Goal: Task Accomplishment & Management: Manage account settings

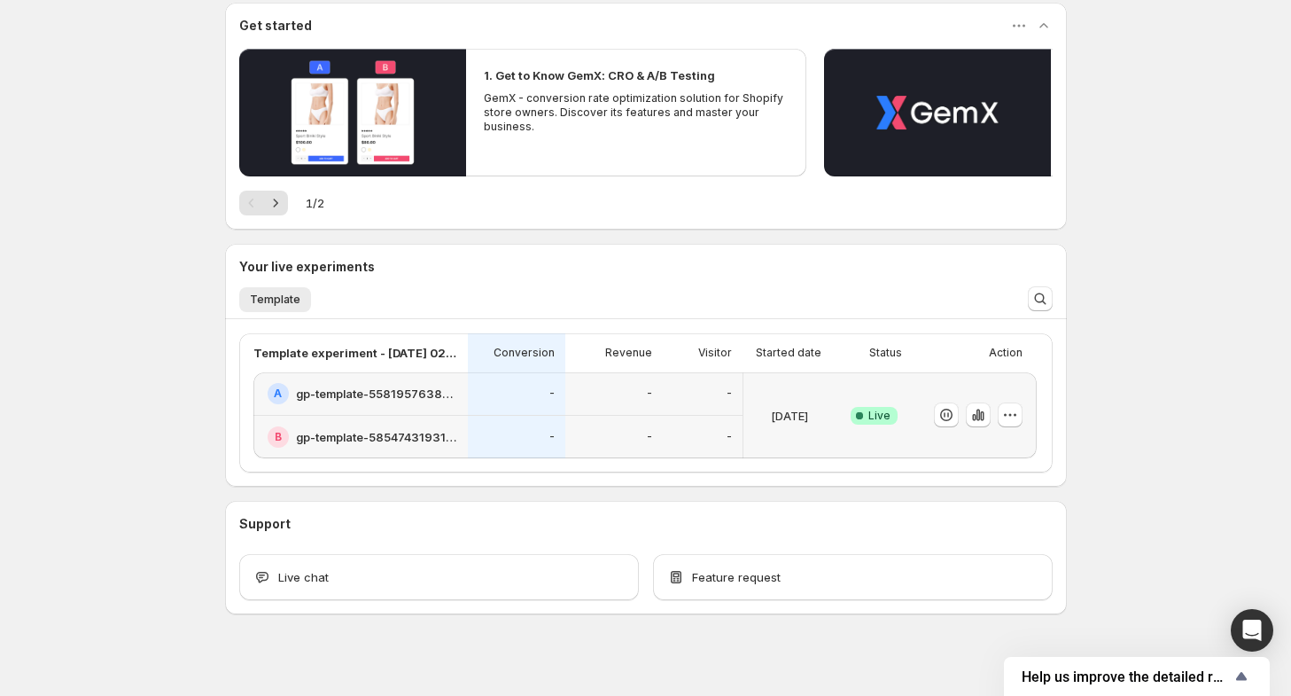
scroll to position [174, 0]
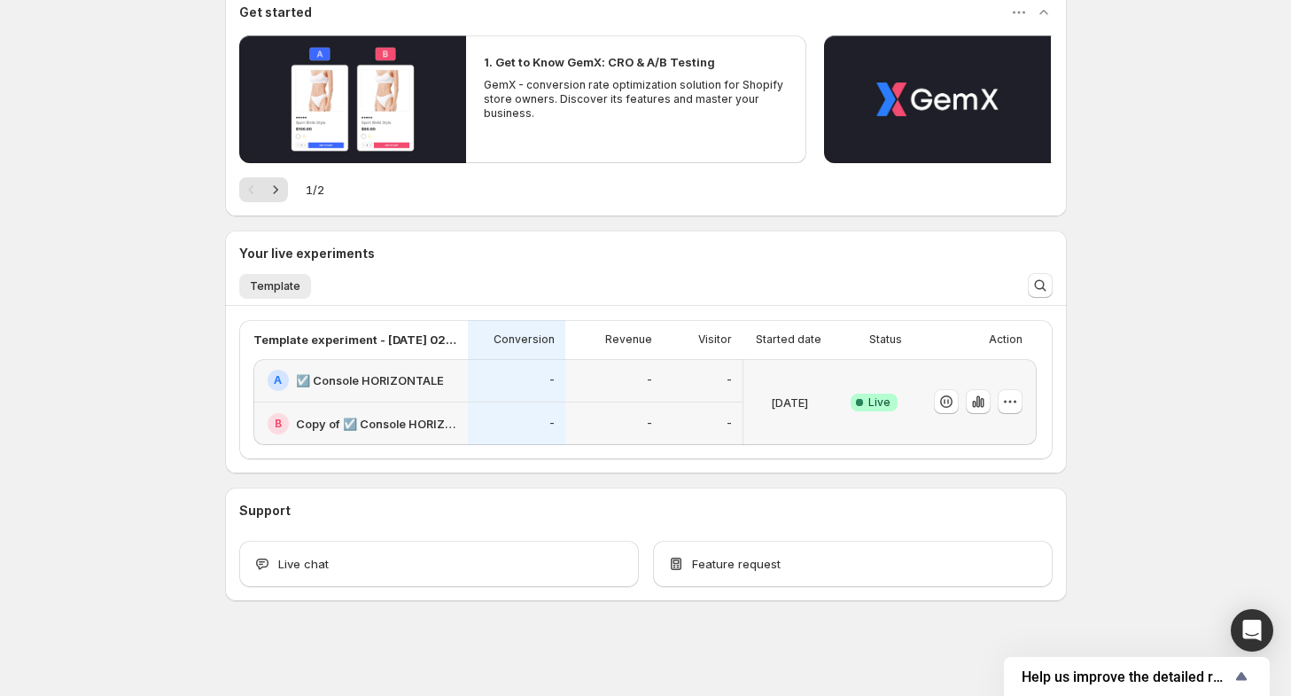
click at [652, 407] on div "-" at bounding box center [613, 423] width 97 height 43
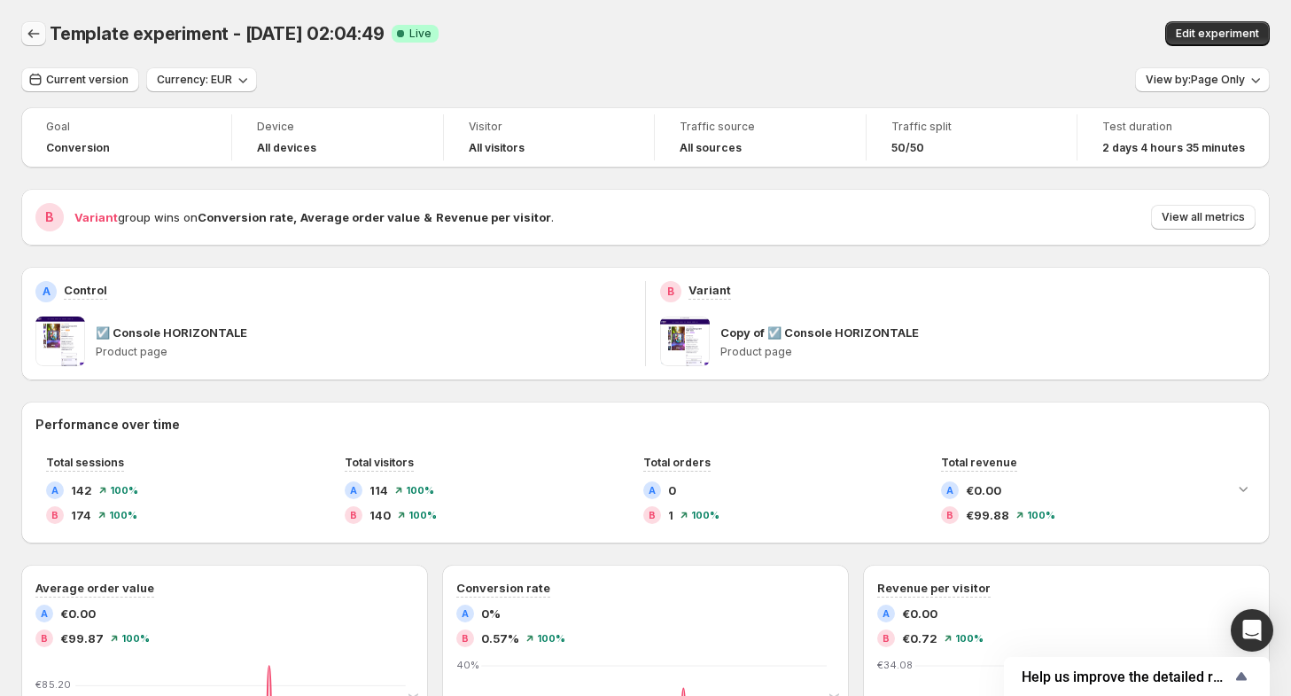
click at [32, 28] on icon "Back" at bounding box center [34, 34] width 18 height 18
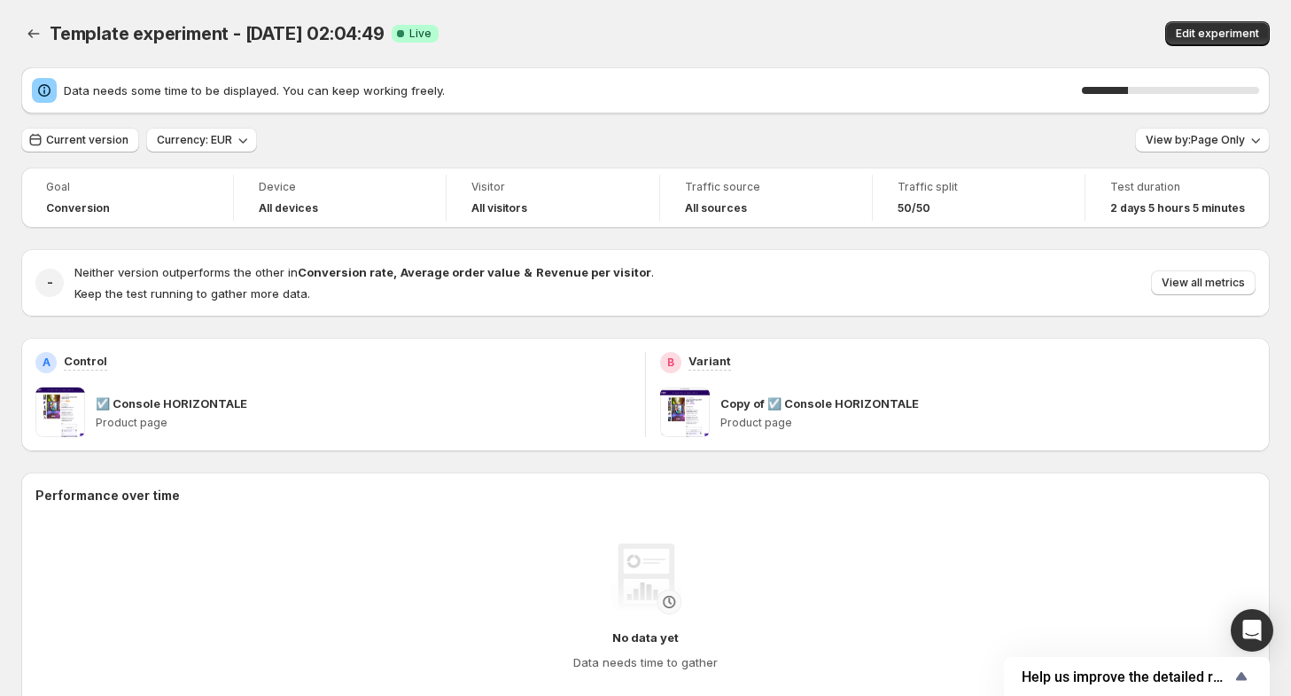
click at [20, 33] on div "Template experiment - [DATE] 02:04:49. This page is ready Template experiment -…" at bounding box center [645, 662] width 1291 height 1325
click at [30, 31] on icon "Back" at bounding box center [34, 34] width 18 height 18
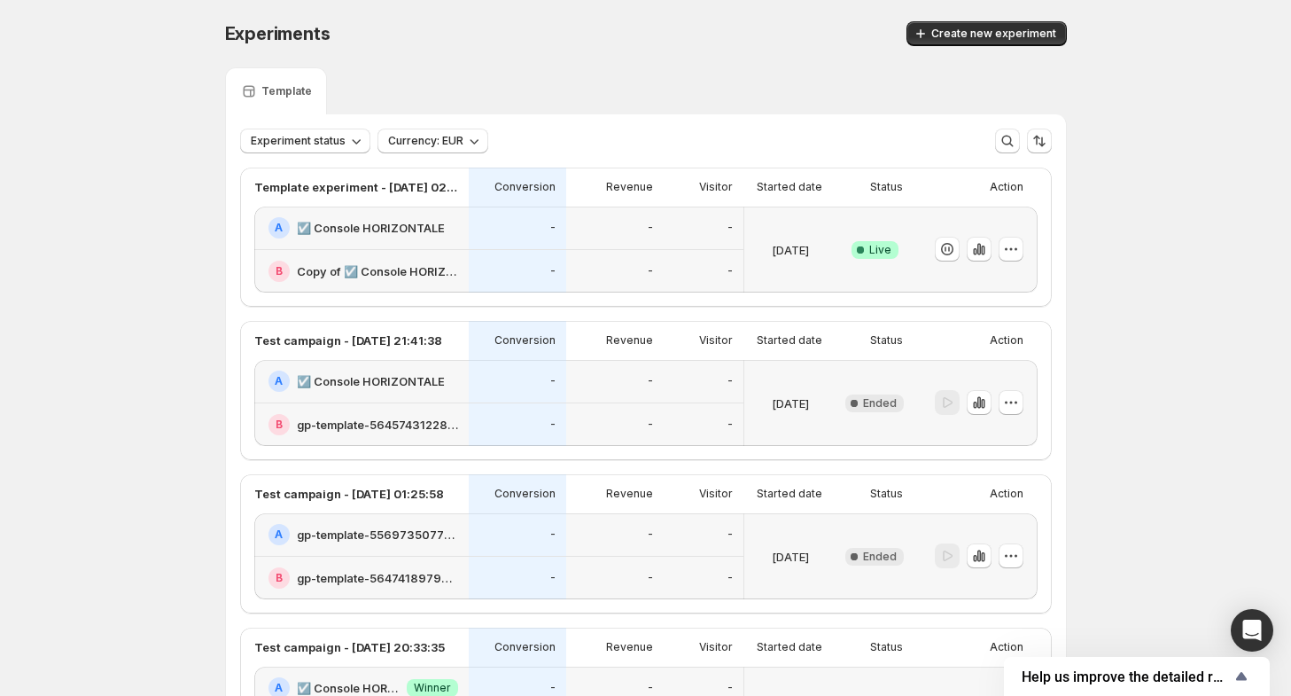
drag, startPoint x: 1097, startPoint y: 66, endPoint x: 1122, endPoint y: 43, distance: 33.9
click at [1011, 255] on icon "button" at bounding box center [1011, 249] width 18 height 18
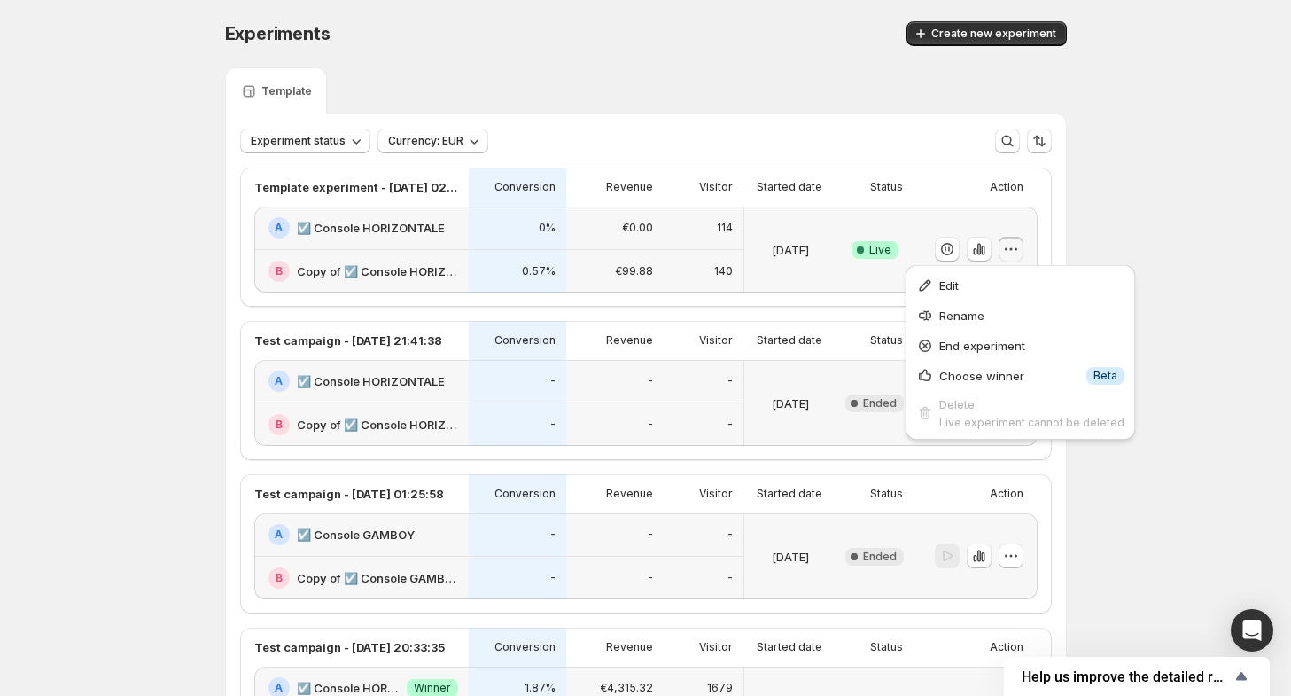
click at [1008, 256] on icon "button" at bounding box center [1011, 249] width 18 height 18
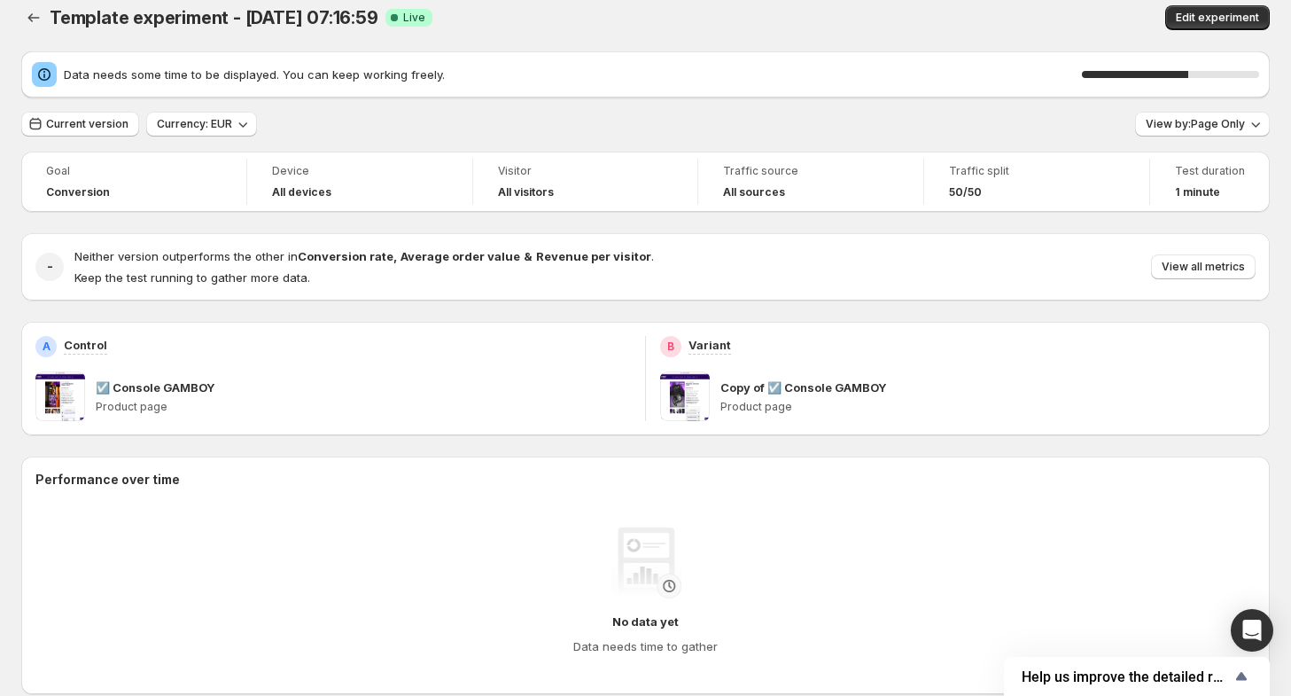
scroll to position [354, 0]
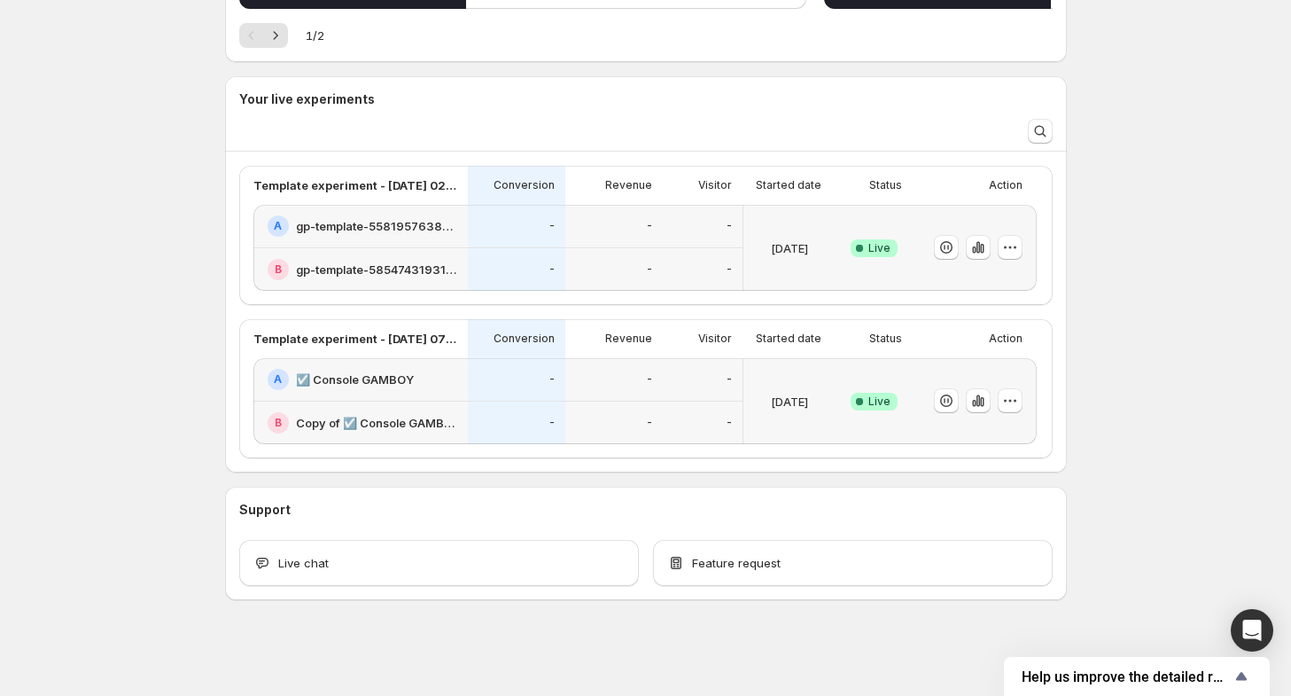
scroll to position [326, 0]
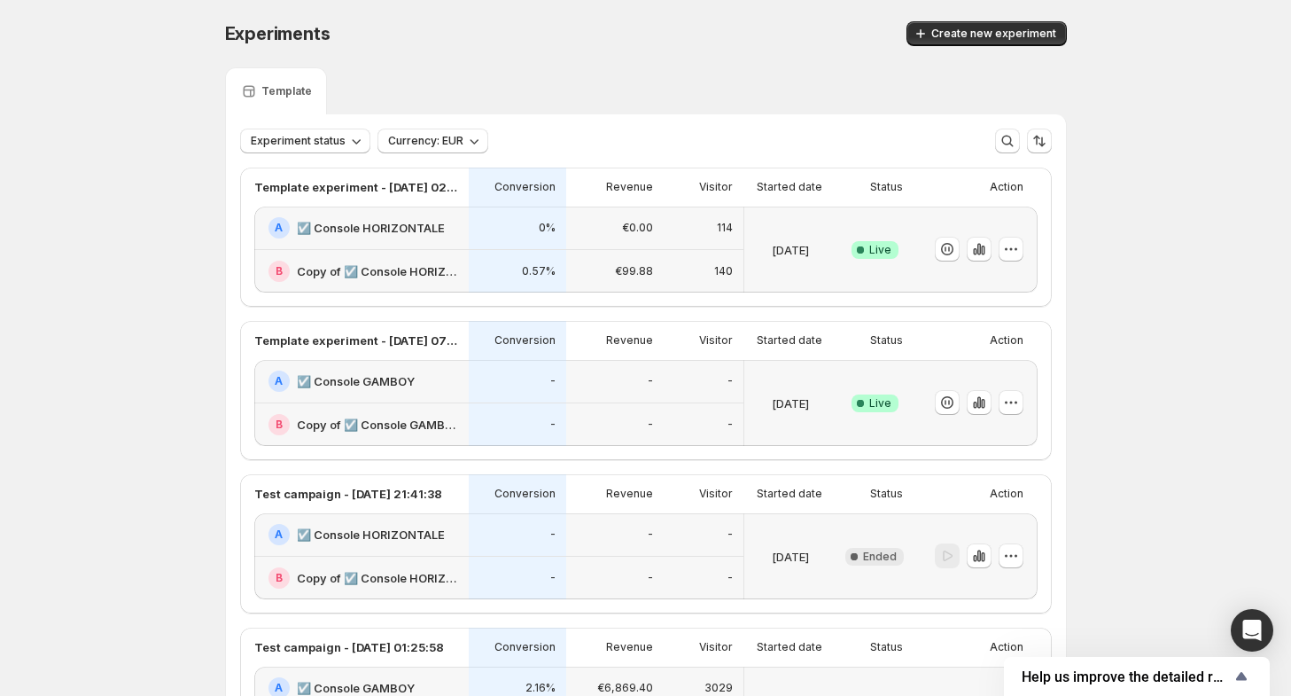
drag, startPoint x: 1099, startPoint y: 95, endPoint x: 1112, endPoint y: 54, distance: 42.9
drag, startPoint x: 1171, startPoint y: 6, endPoint x: 1187, endPoint y: 0, distance: 17.1
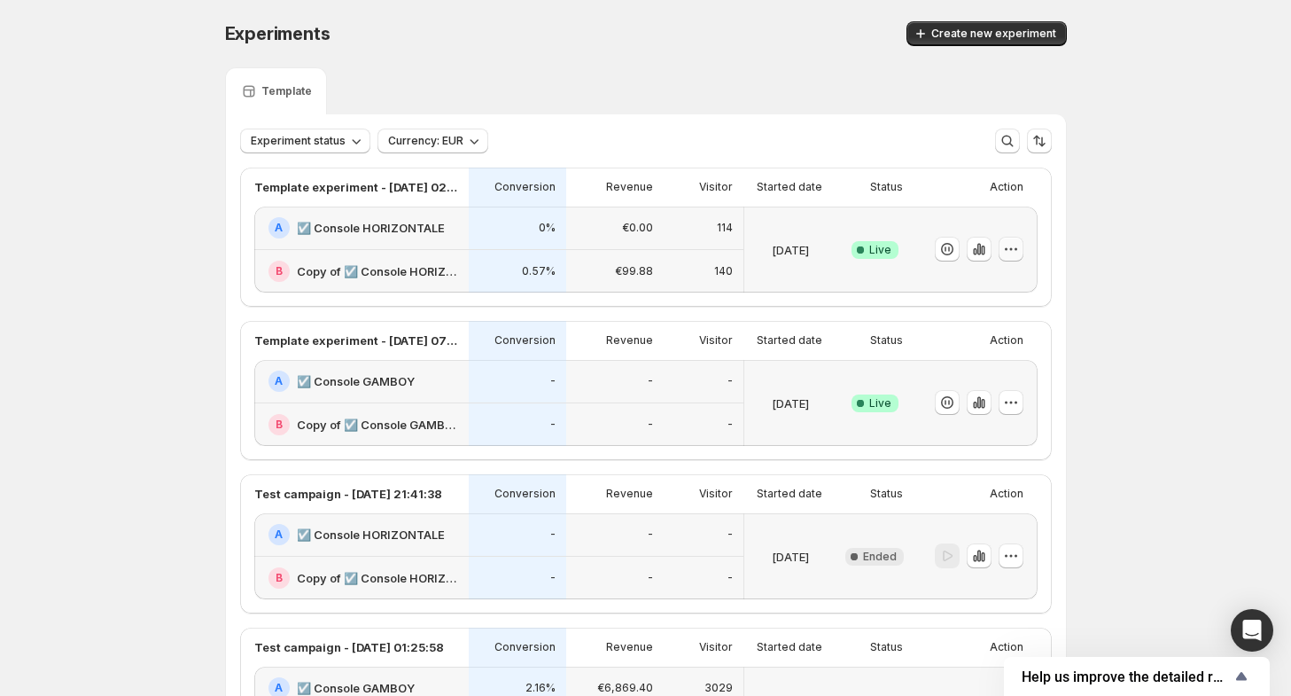
click at [1017, 253] on icon "button" at bounding box center [1011, 249] width 18 height 18
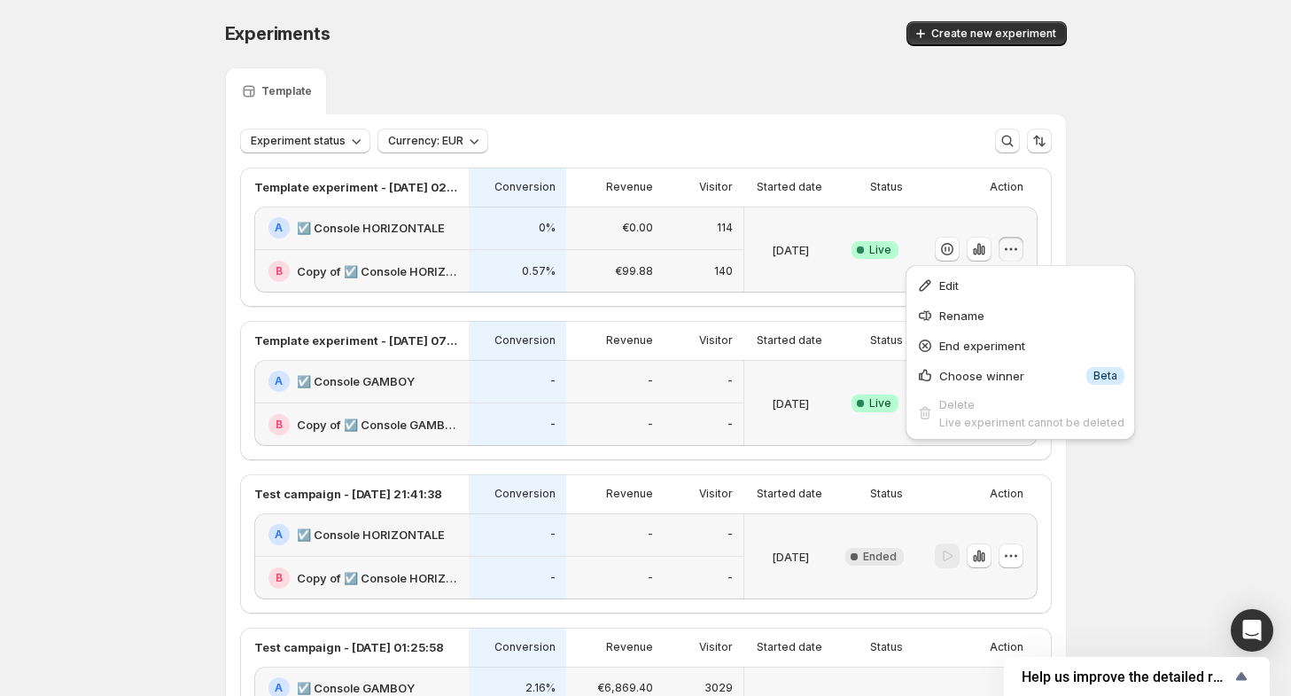
click at [1017, 253] on icon "button" at bounding box center [1011, 249] width 18 height 18
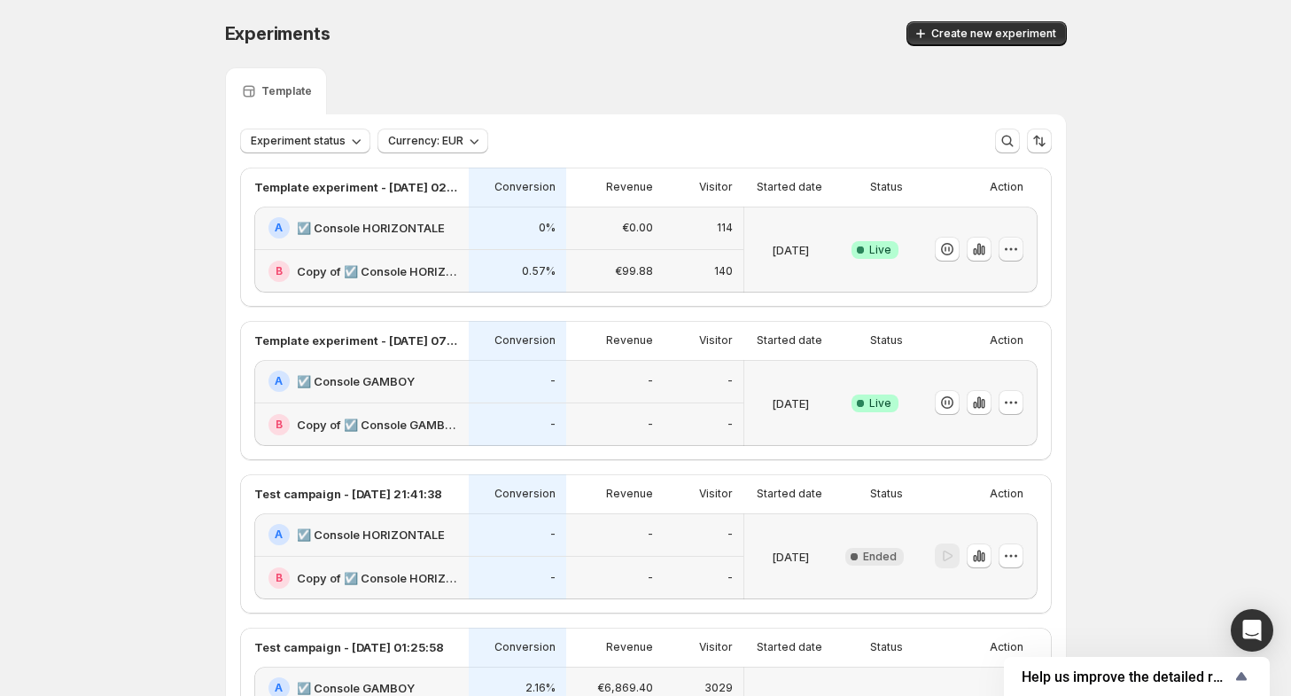
click at [1017, 253] on icon "button" at bounding box center [1011, 249] width 18 height 18
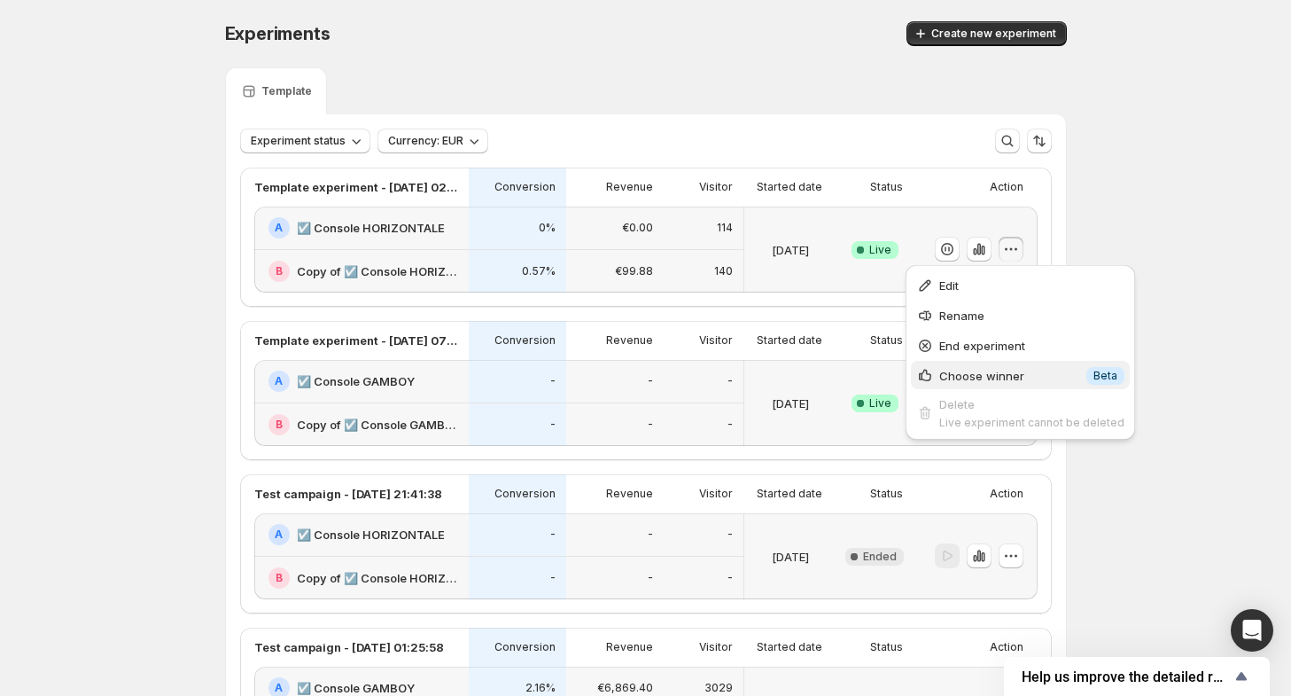
click at [1023, 371] on span "Choose winner" at bounding box center [1010, 376] width 142 height 18
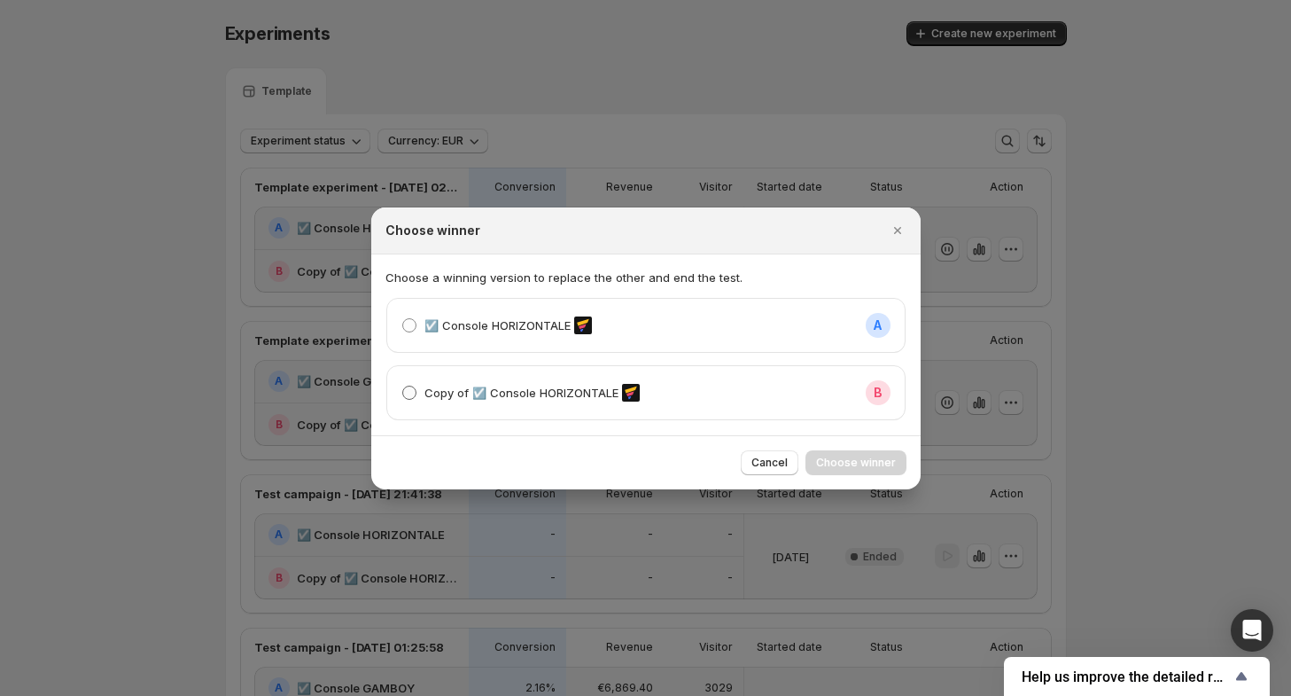
click at [493, 385] on p "Copy of ☑️ Console HORIZONTALE" at bounding box center [521, 393] width 194 height 18
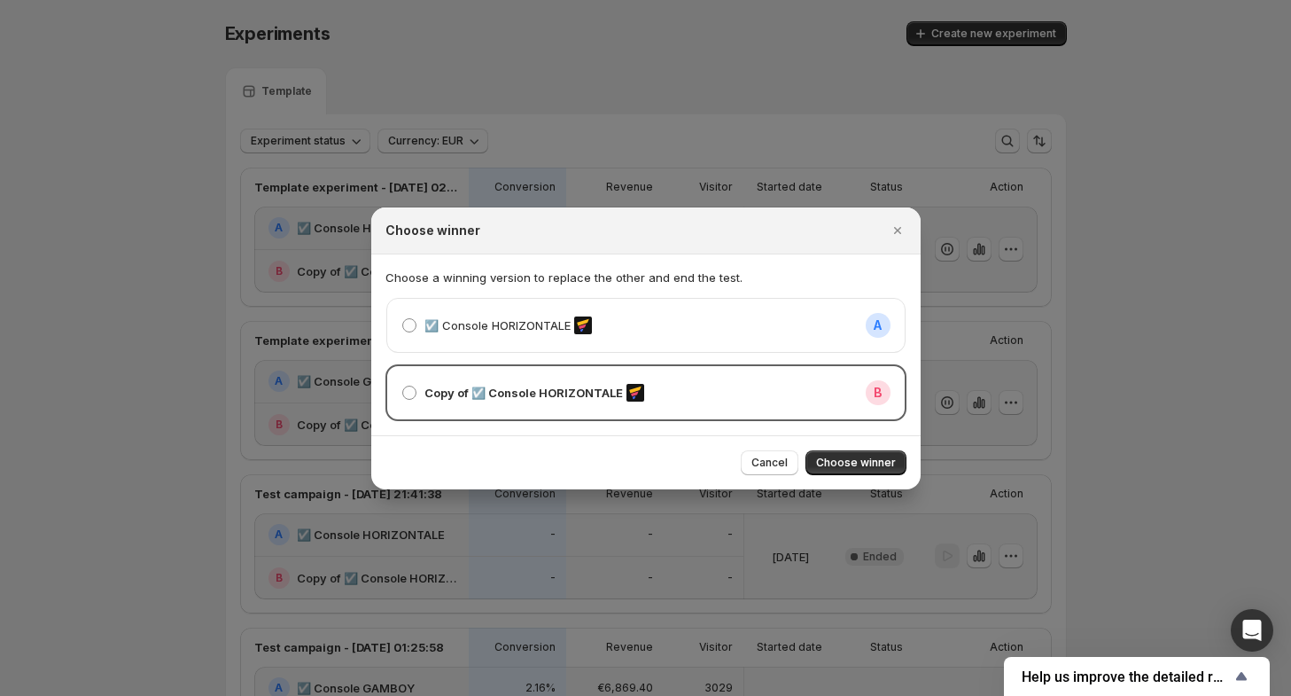
click at [498, 339] on div "☑️ Console HORIZONTALE A" at bounding box center [645, 325] width 517 height 53
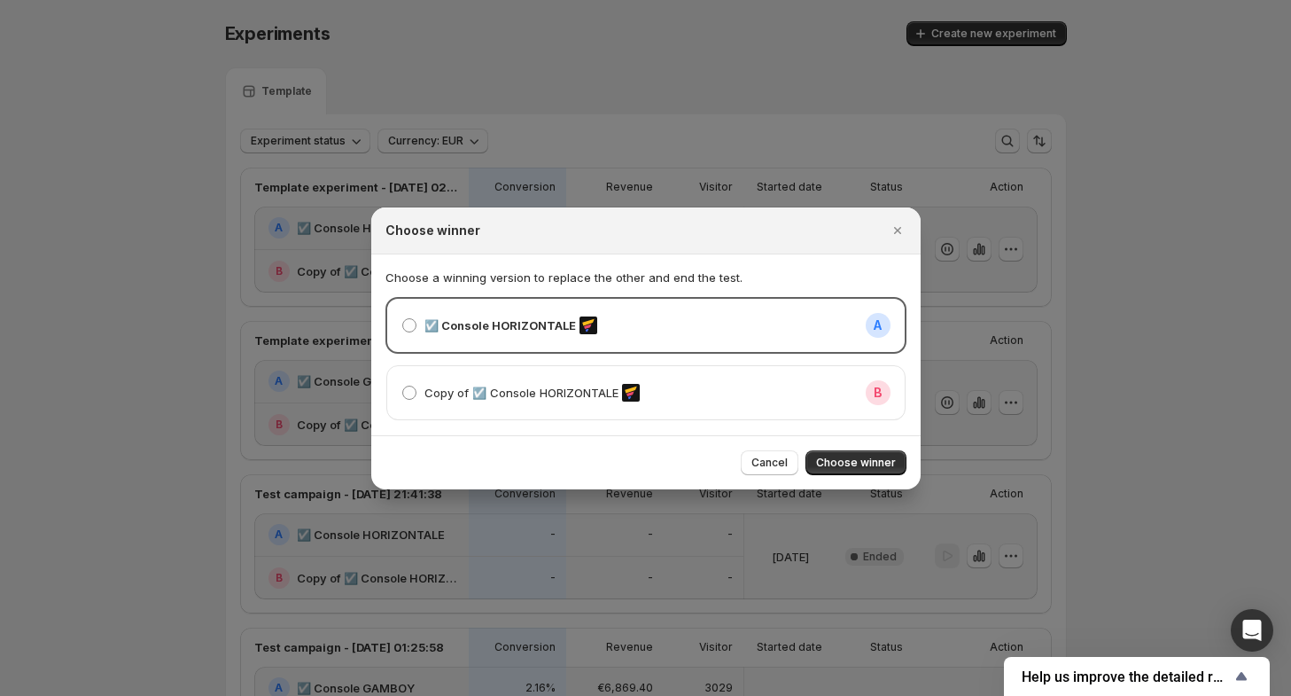
click at [543, 371] on div "Copy of ☑️ Console HORIZONTALE B" at bounding box center [645, 392] width 517 height 53
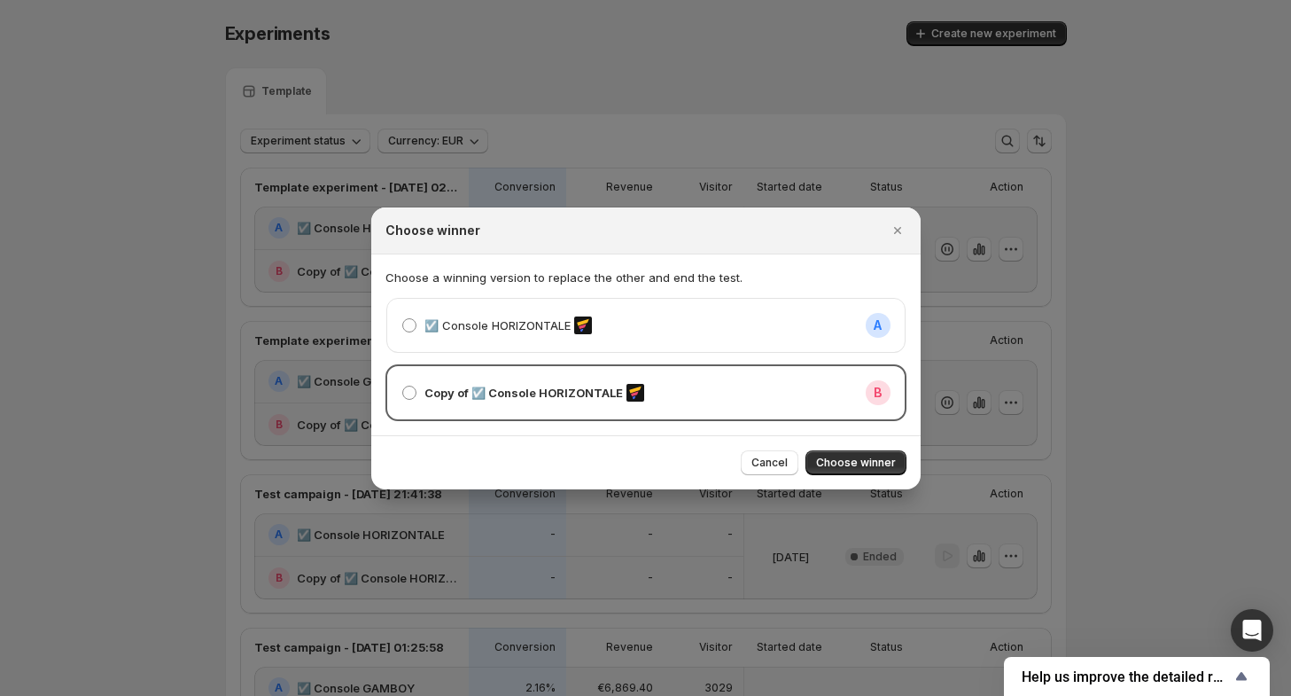
click at [549, 346] on div "☑️ Console HORIZONTALE A" at bounding box center [645, 325] width 517 height 53
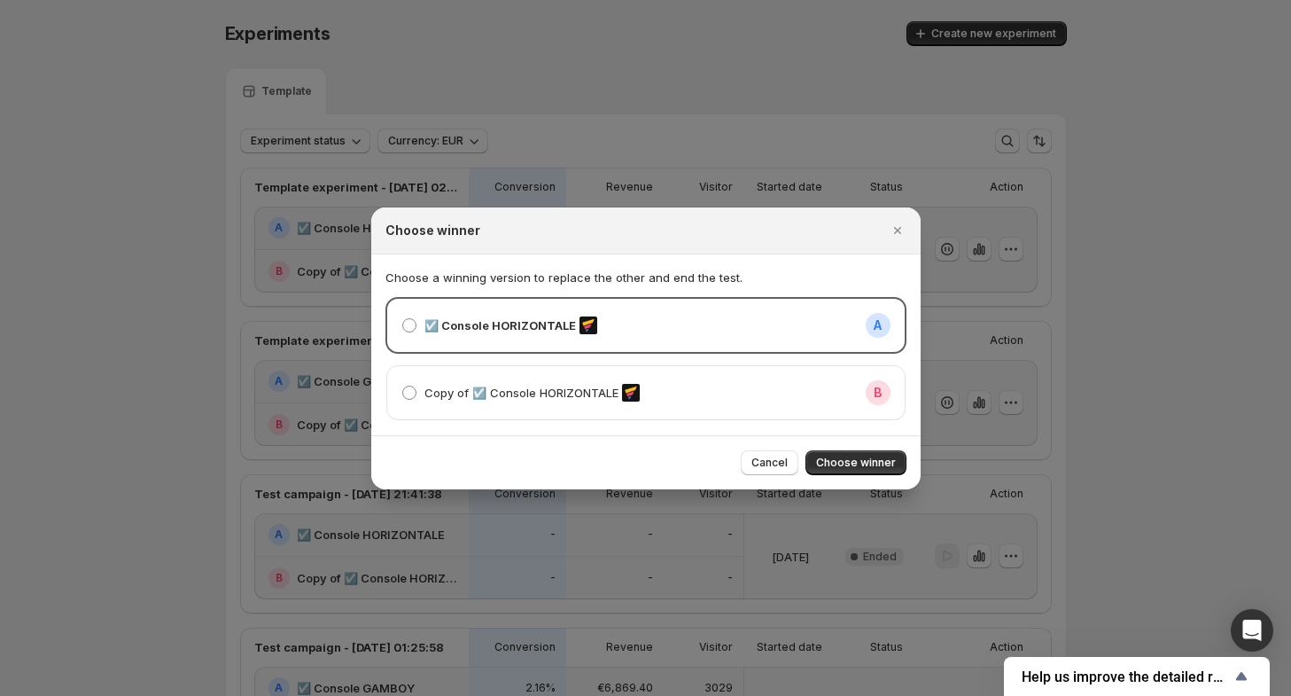
drag, startPoint x: 729, startPoint y: 268, endPoint x: 720, endPoint y: 234, distance: 35.7
click at [712, 237] on div "Choose winner" at bounding box center [629, 231] width 489 height 18
drag, startPoint x: 732, startPoint y: 232, endPoint x: 758, endPoint y: 226, distance: 27.3
click at [733, 232] on div "Choose winner" at bounding box center [629, 231] width 489 height 18
click at [758, 226] on div "Choose winner" at bounding box center [629, 231] width 489 height 18
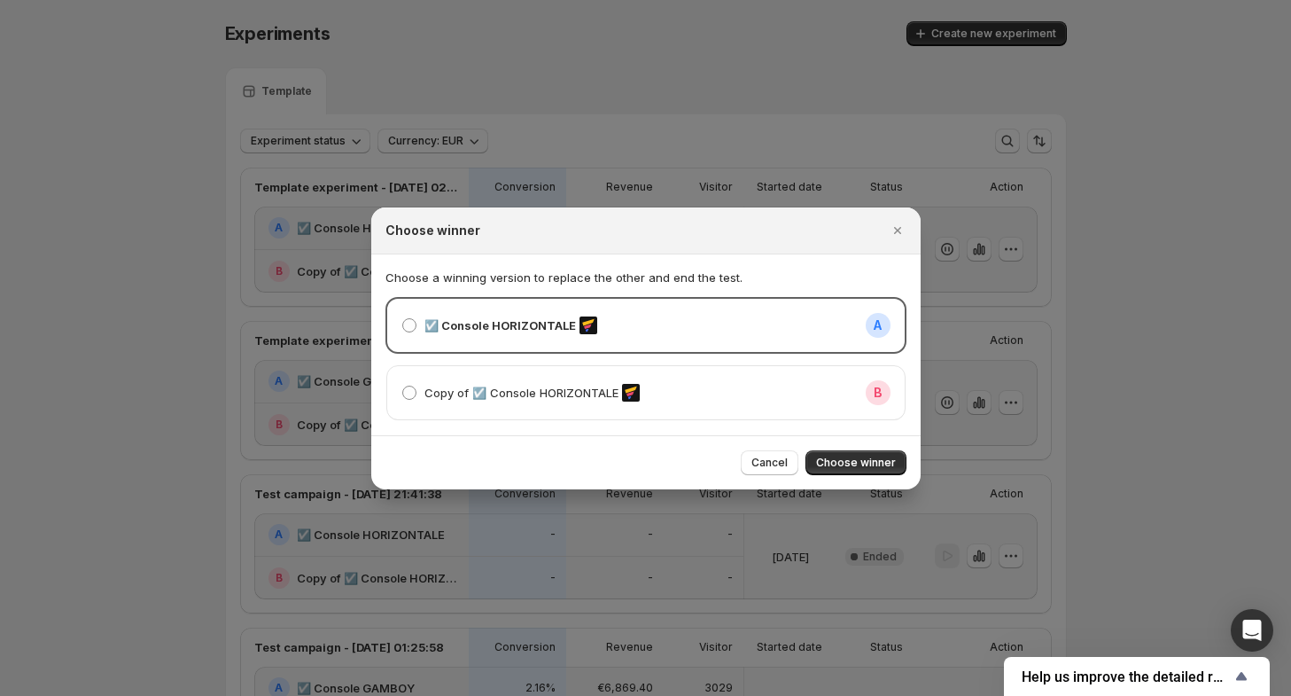
click at [759, 225] on div "Choose winner" at bounding box center [629, 231] width 489 height 18
click at [796, 226] on div "Choose winner" at bounding box center [629, 231] width 489 height 18
click at [898, 222] on icon "Close" at bounding box center [898, 231] width 18 height 18
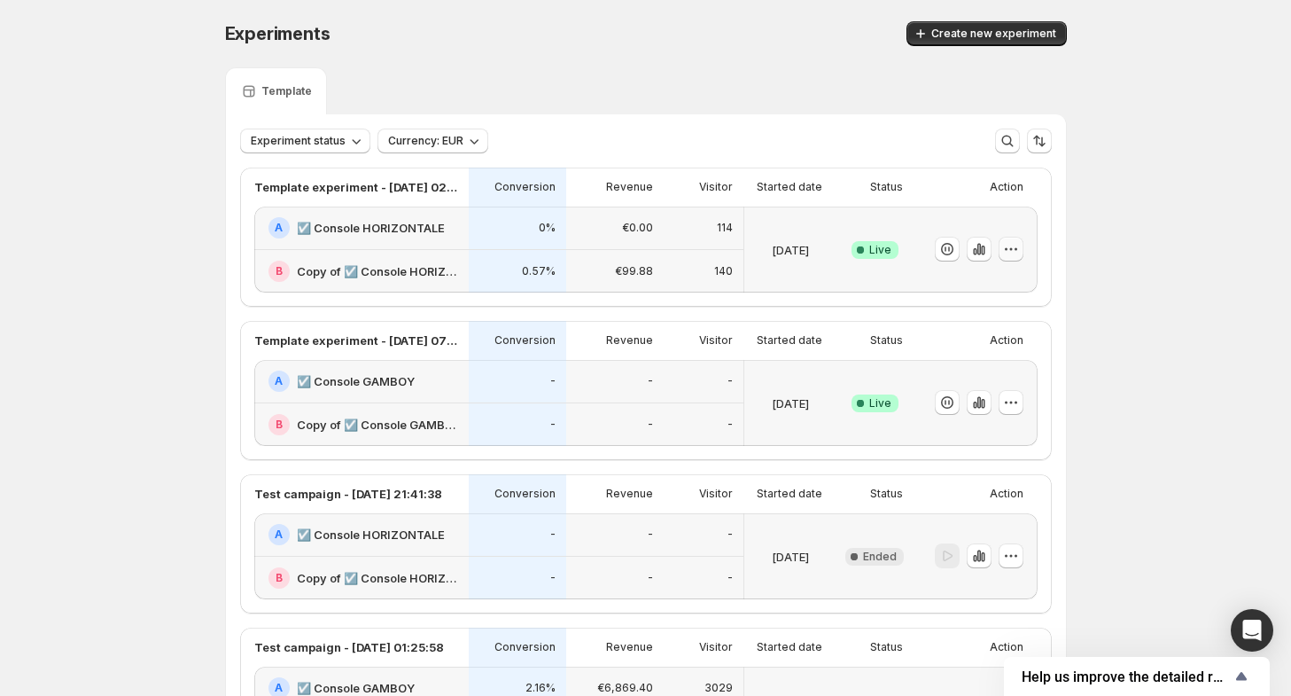
click at [1011, 253] on icon "button" at bounding box center [1011, 249] width 18 height 18
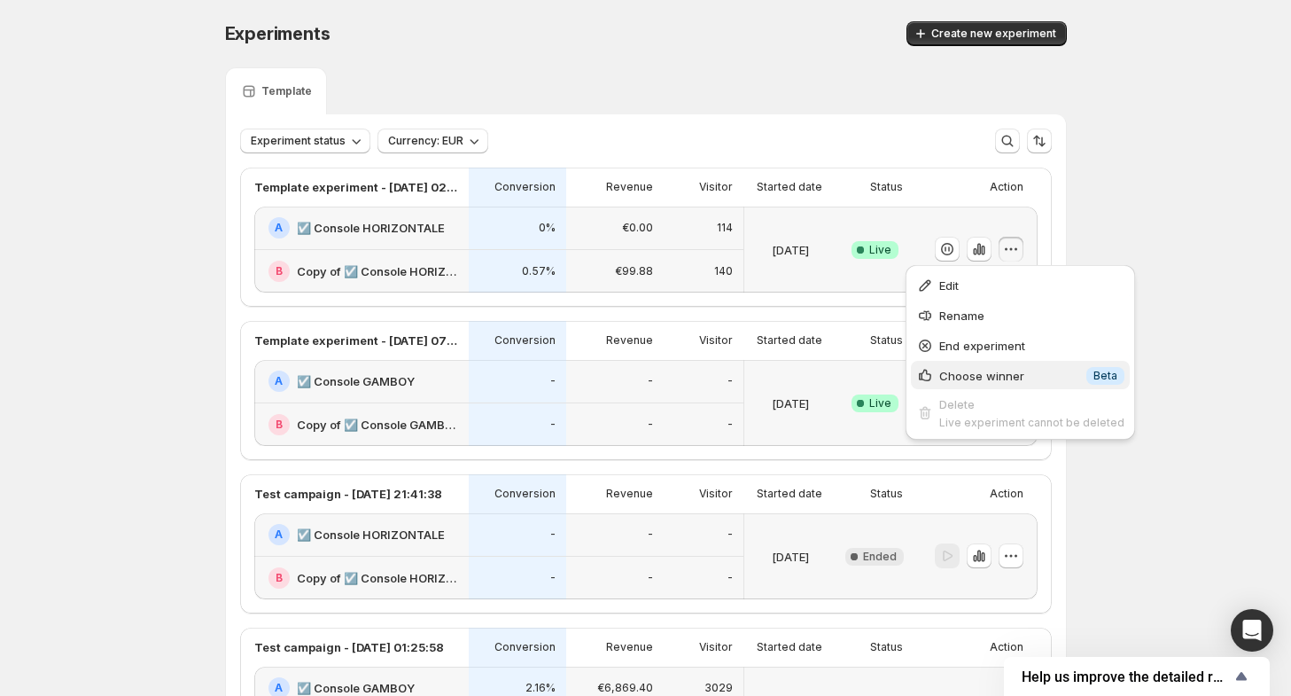
click at [960, 386] on button "Choose winner Info Beta" at bounding box center [1020, 375] width 219 height 28
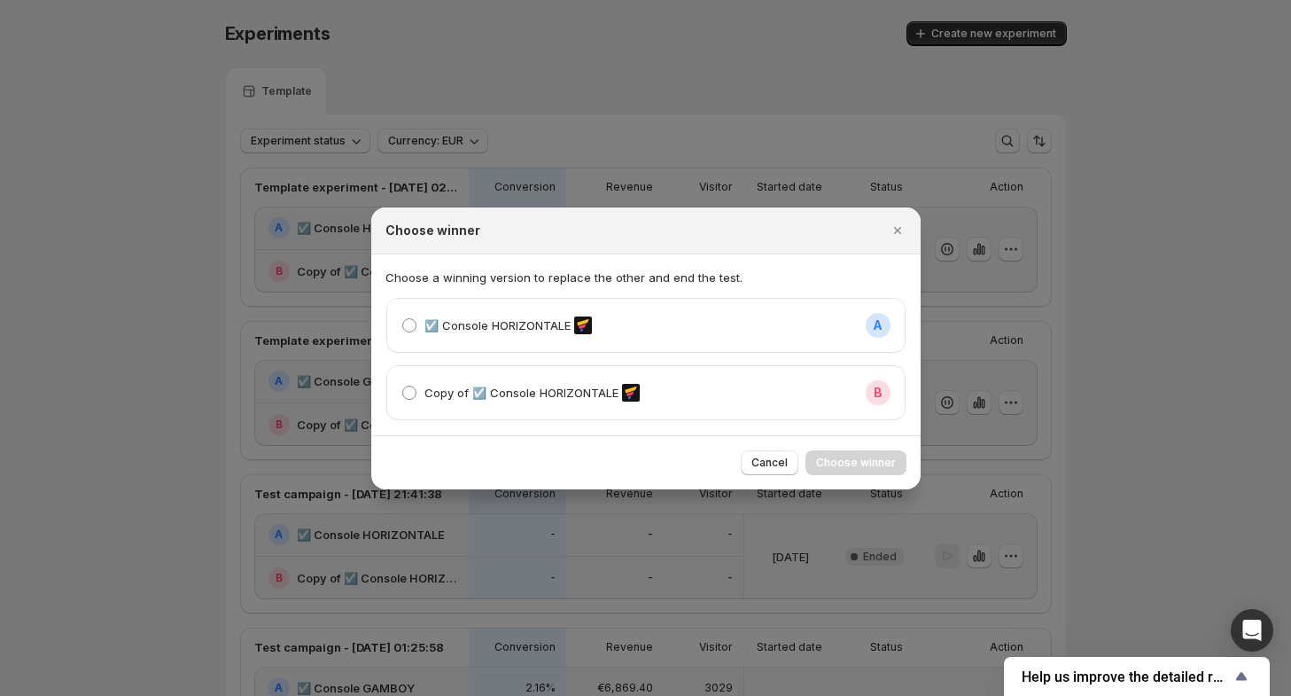
click at [683, 389] on div "Copy of ☑️ Console HORIZONTALE B" at bounding box center [645, 392] width 489 height 25
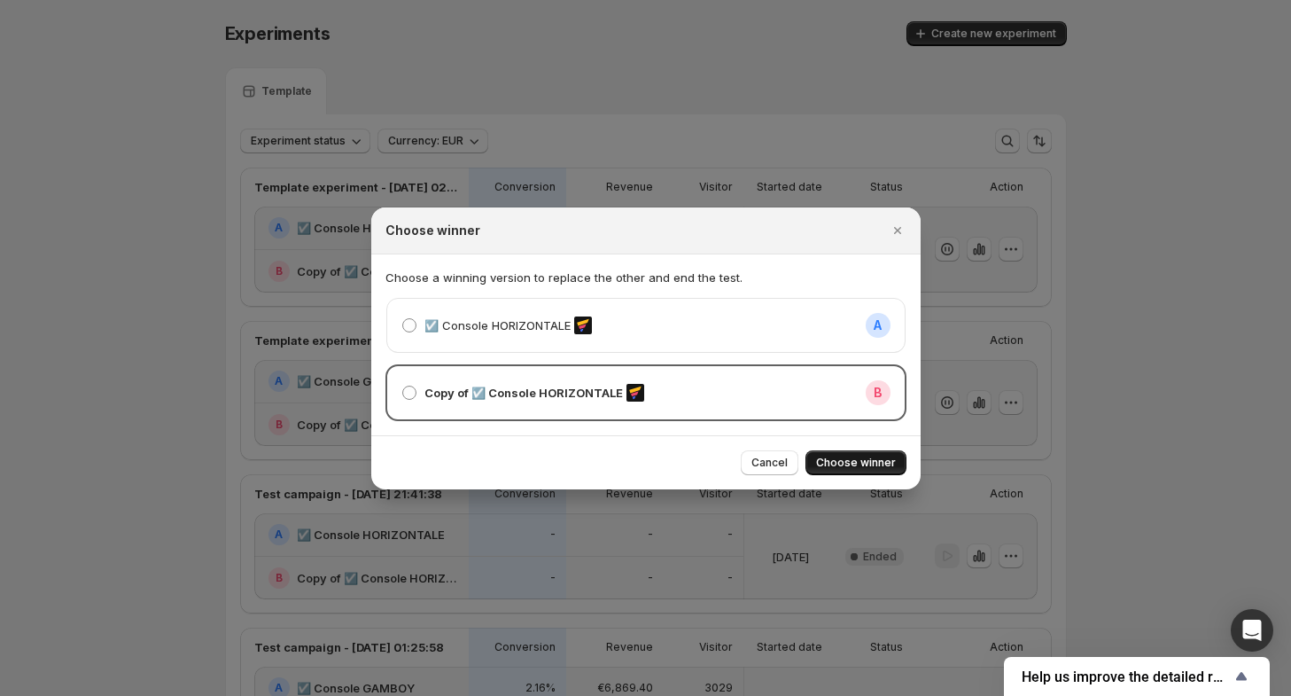
click at [859, 468] on span "Choose winner" at bounding box center [856, 462] width 80 height 14
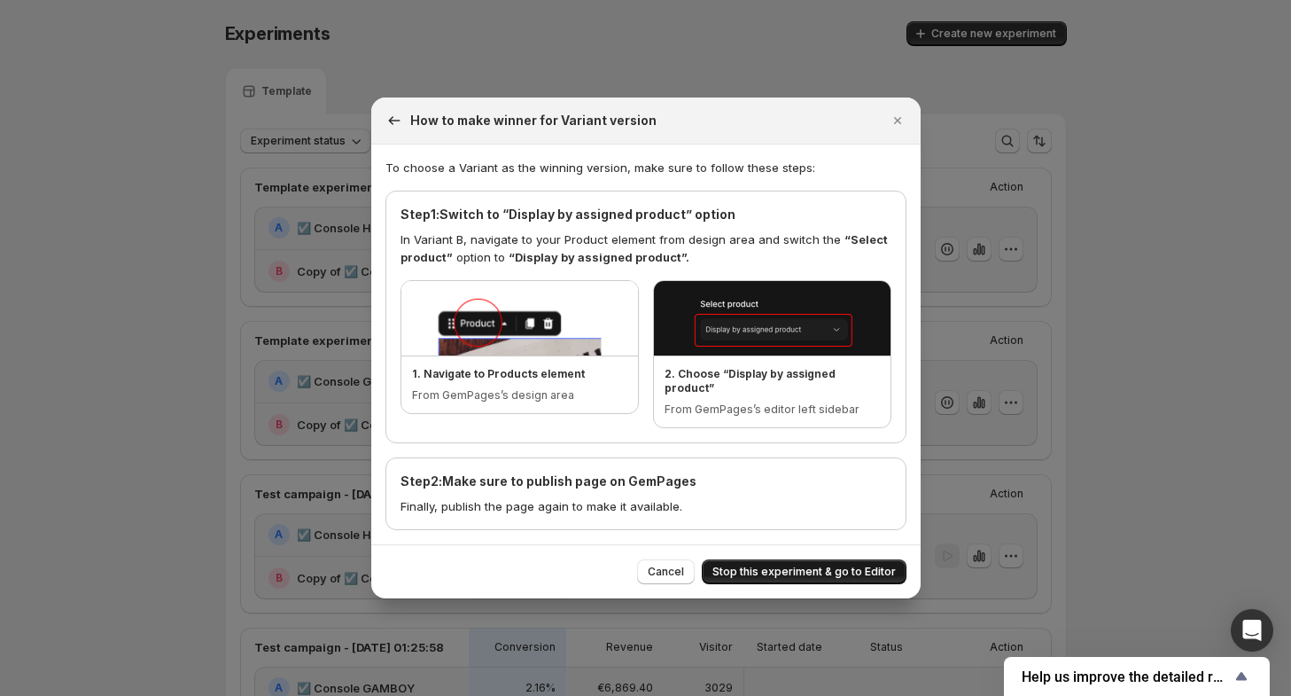
click at [819, 564] on span "Stop this experiment & go to Editor" at bounding box center [803, 571] width 183 height 14
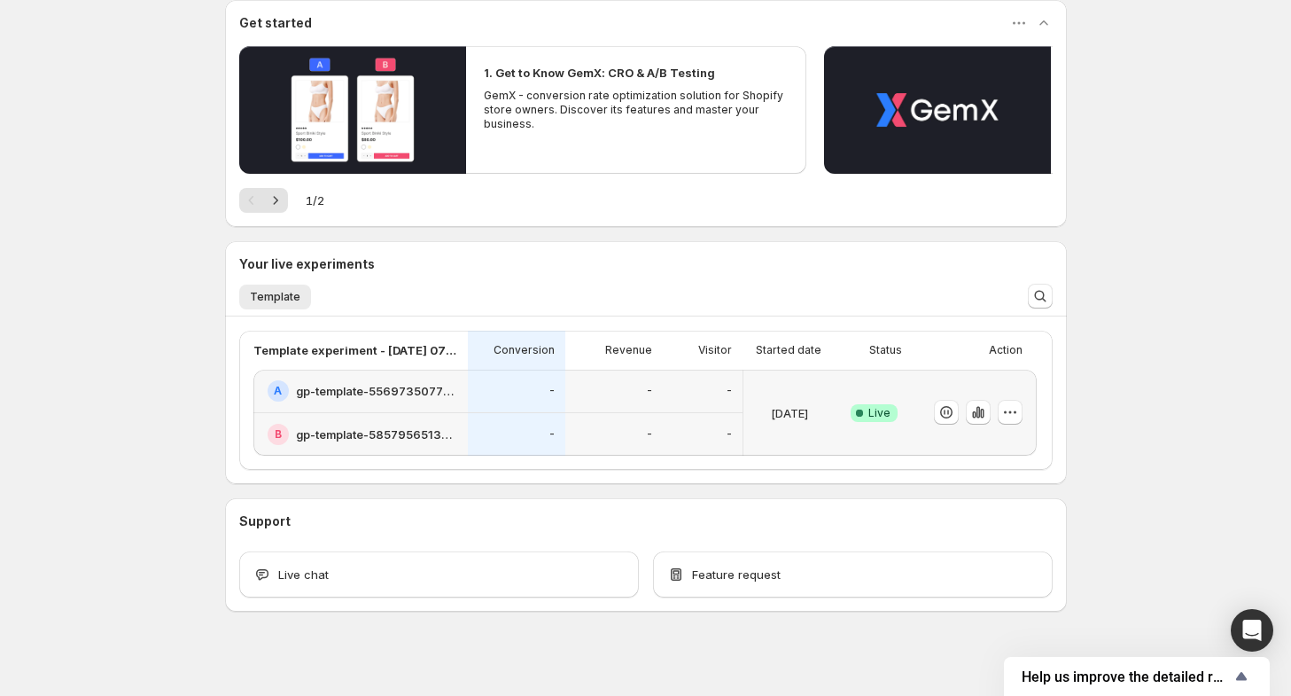
scroll to position [174, 0]
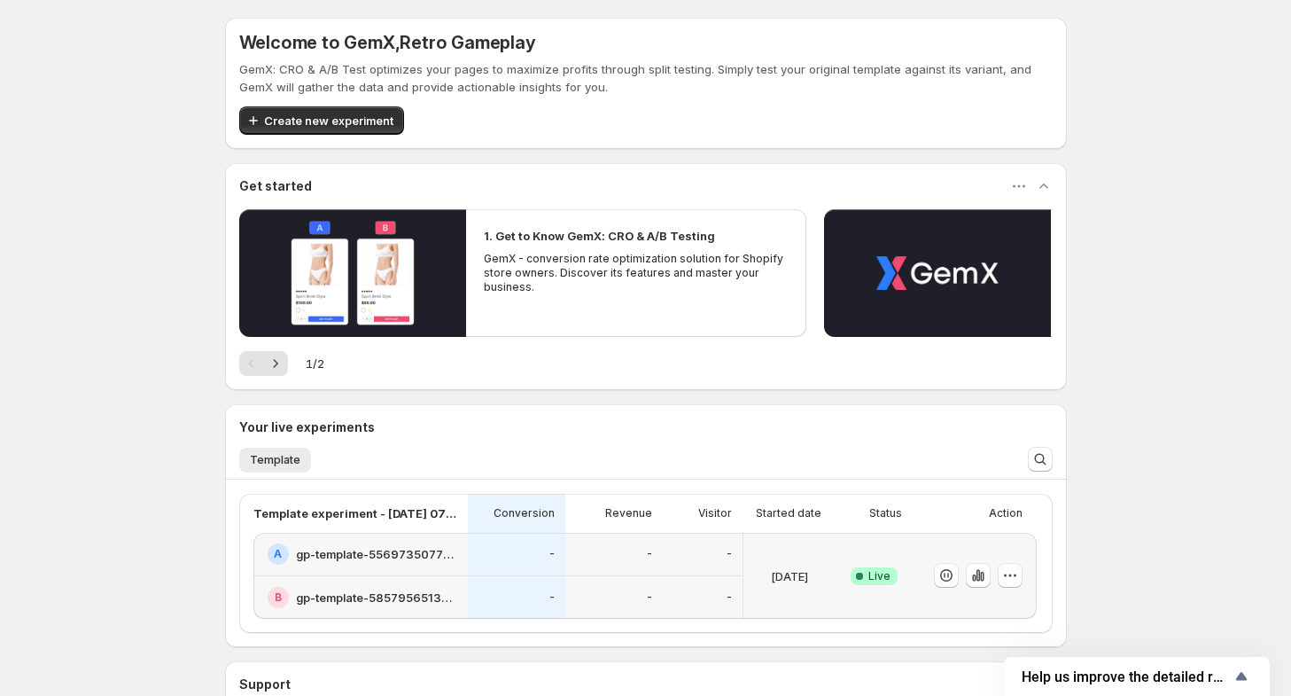
scroll to position [174, 0]
